Goal: Check status: Check status

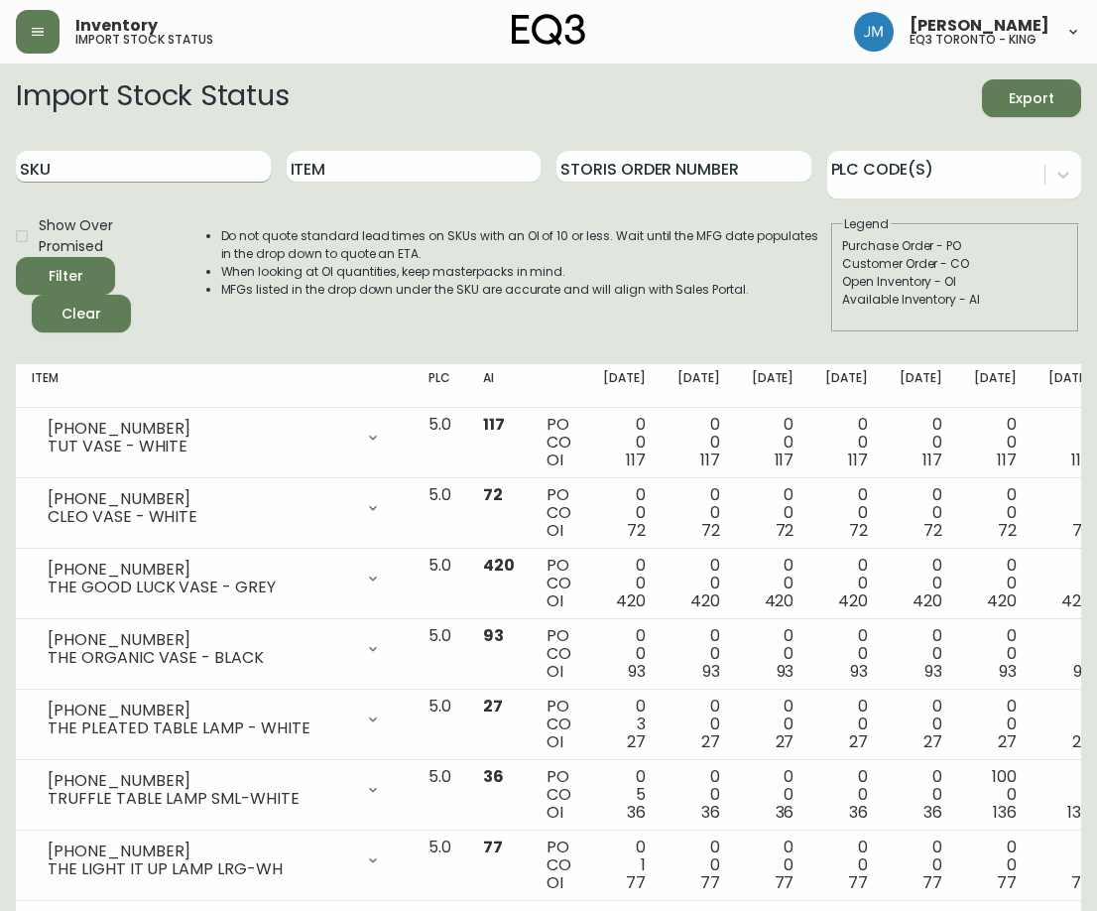
click at [114, 171] on input "SKU" at bounding box center [143, 167] width 255 height 32
click at [331, 175] on input "Item" at bounding box center [414, 167] width 255 height 32
paste input "[PHONE_NUMBER]"
click at [16, 257] on button "Filter" at bounding box center [65, 276] width 99 height 38
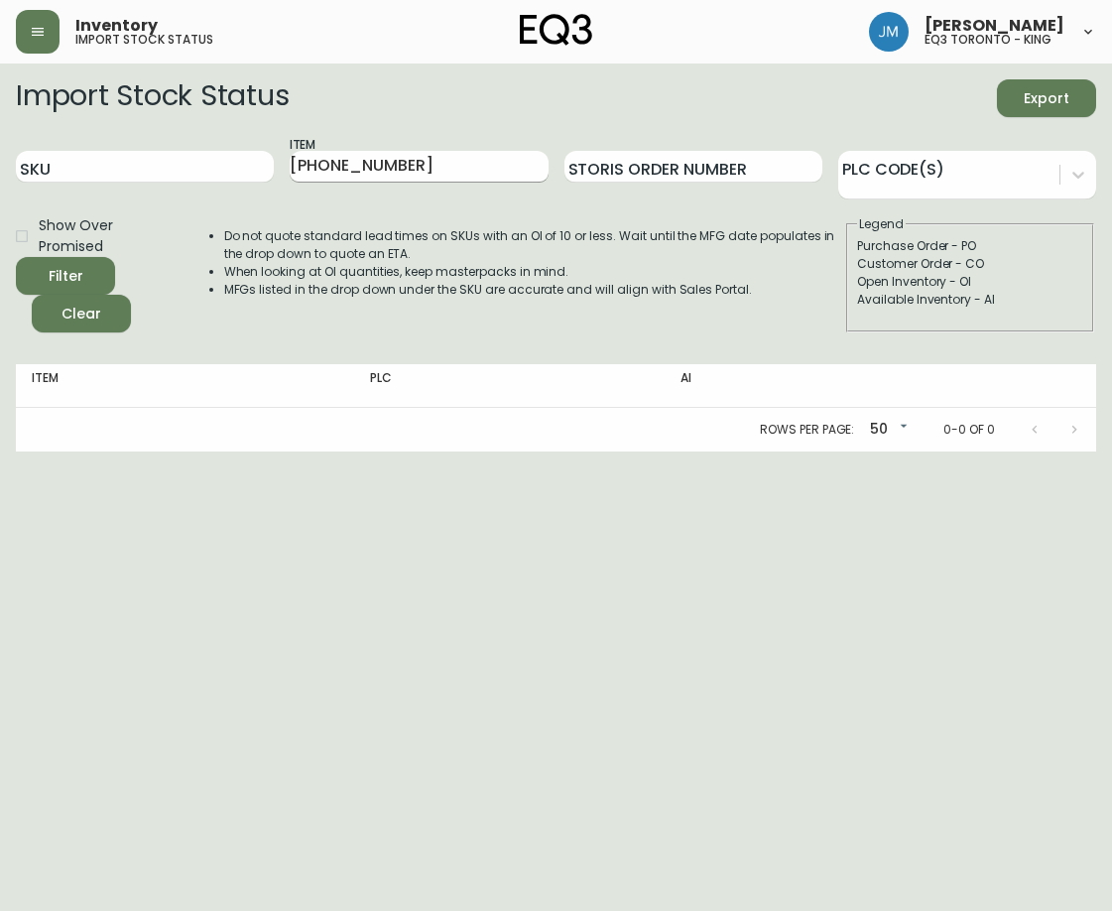
drag, startPoint x: 417, startPoint y: 187, endPoint x: 306, endPoint y: 161, distance: 114.1
click at [302, 167] on div "Item [PHONE_NUMBER]" at bounding box center [419, 167] width 258 height 64
click at [387, 157] on input "[PHONE_NUMBER]" at bounding box center [419, 167] width 258 height 32
click at [391, 161] on input "[PHONE_NUMBER]" at bounding box center [419, 167] width 258 height 32
click at [395, 160] on input "[PHONE_NUMBER]" at bounding box center [419, 167] width 258 height 32
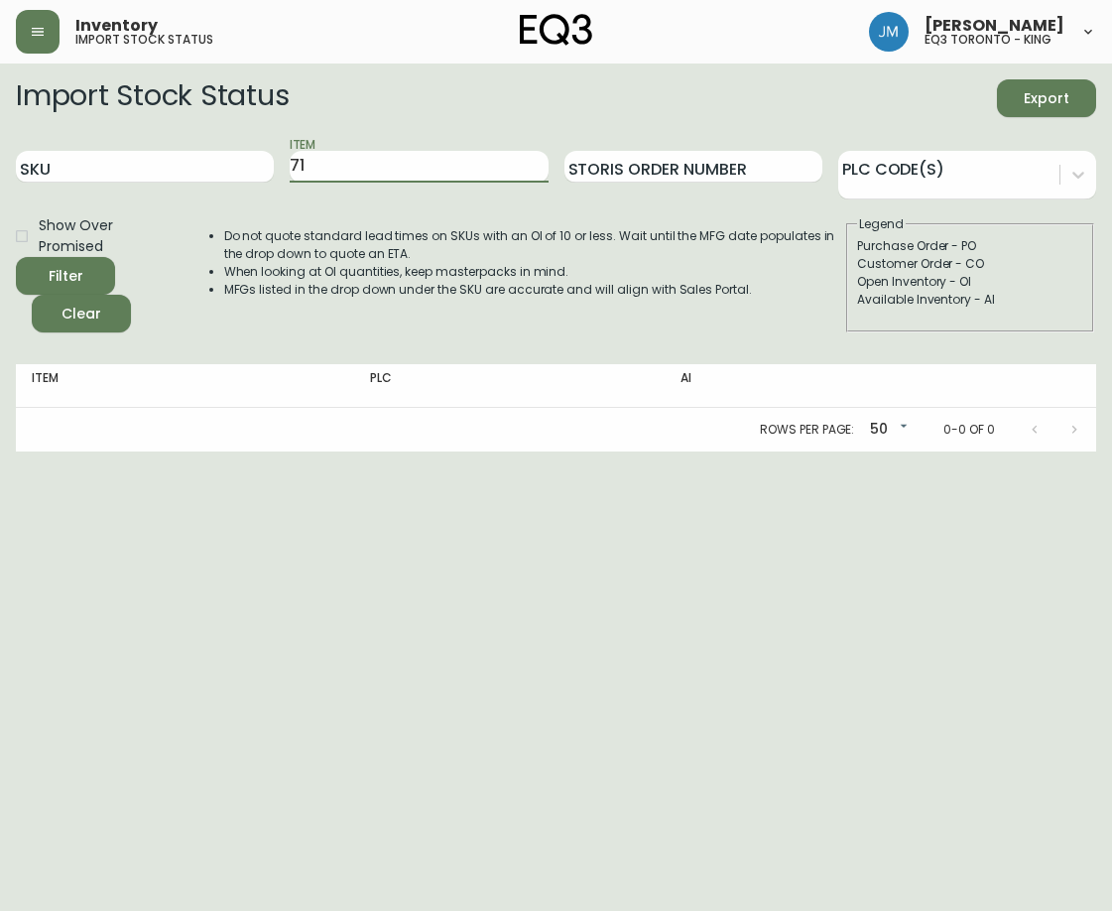
type input "7"
click at [90, 165] on input "SKU" at bounding box center [145, 167] width 258 height 32
paste input "[PHONE_NUMBER]"
type input "[PHONE_NUMBER]"
click at [16, 257] on button "Filter" at bounding box center [65, 276] width 99 height 38
